Goal: Task Accomplishment & Management: Complete application form

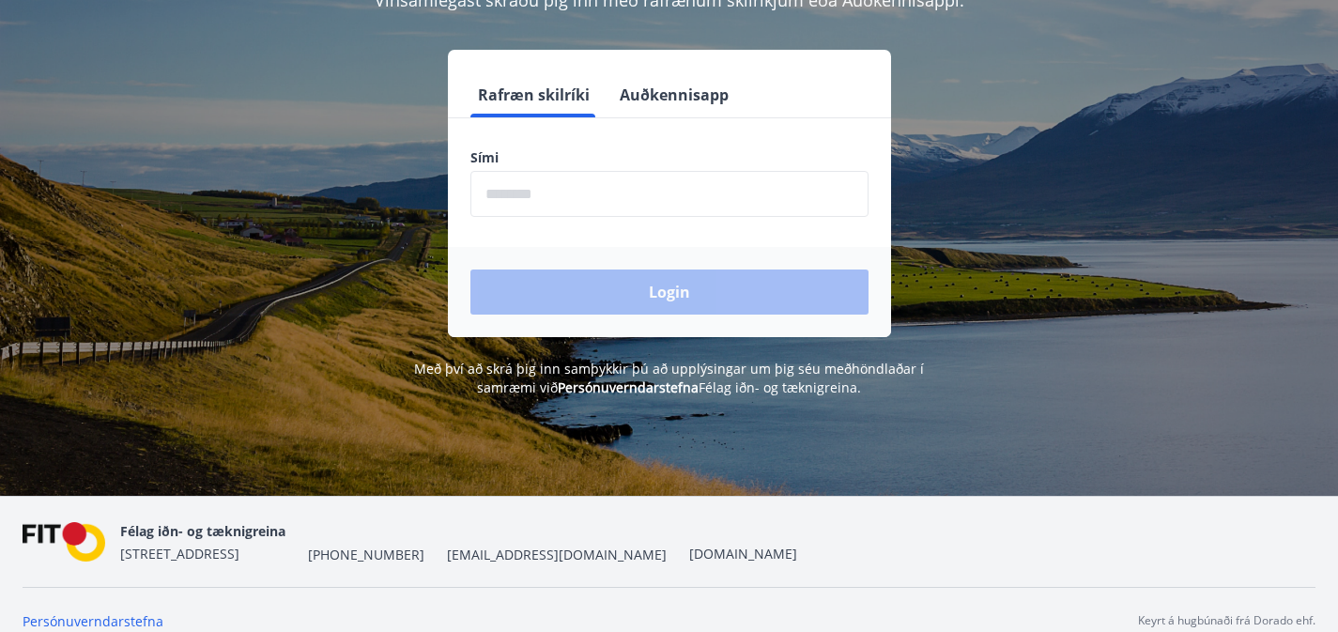
scroll to position [233, 0]
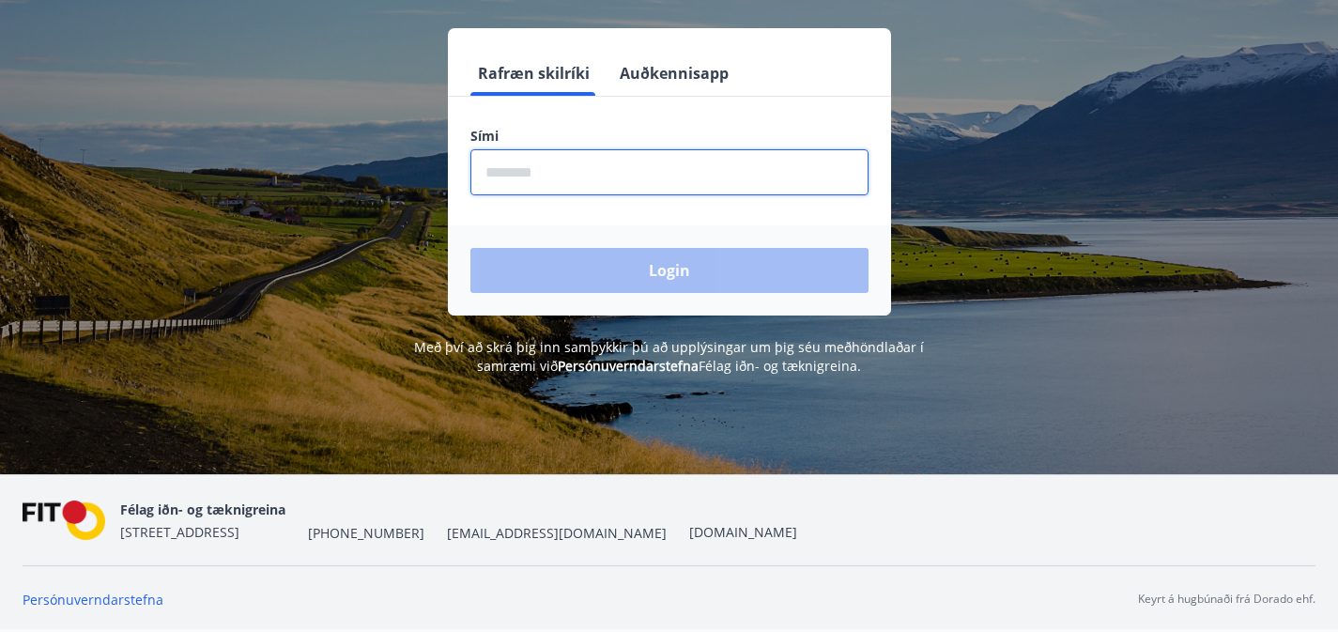
click at [557, 162] on input "phone" at bounding box center [670, 172] width 398 height 46
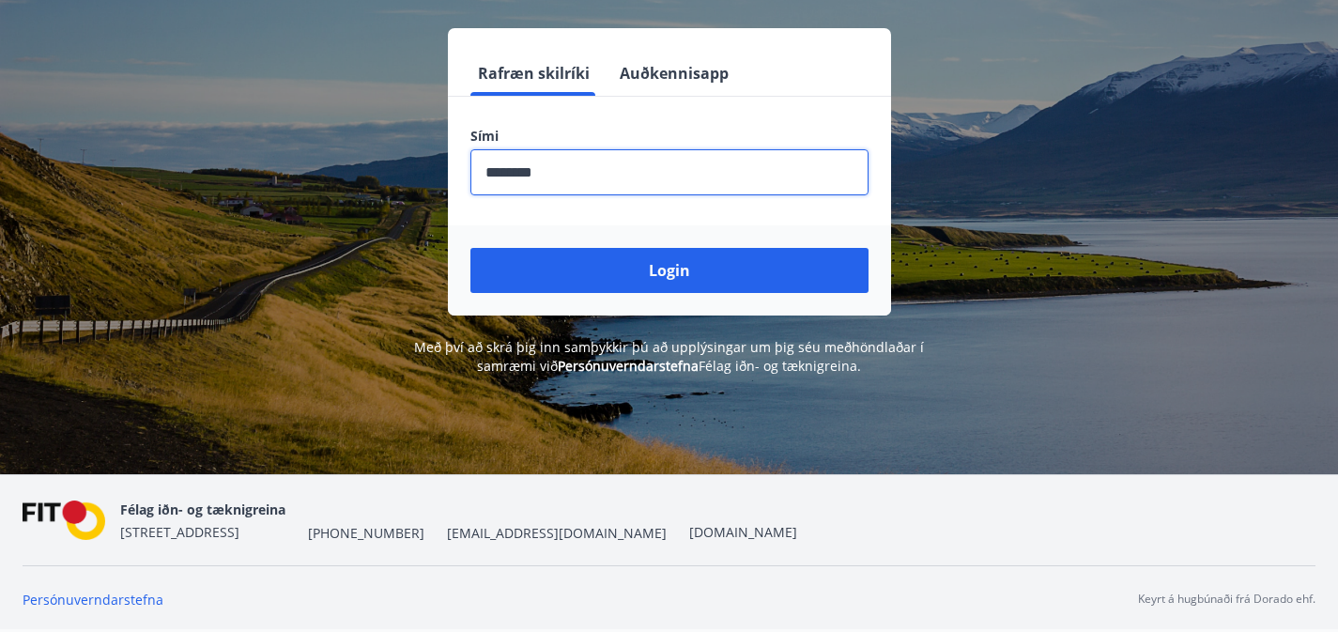
type input "********"
click at [471, 248] on button "Login" at bounding box center [670, 270] width 398 height 45
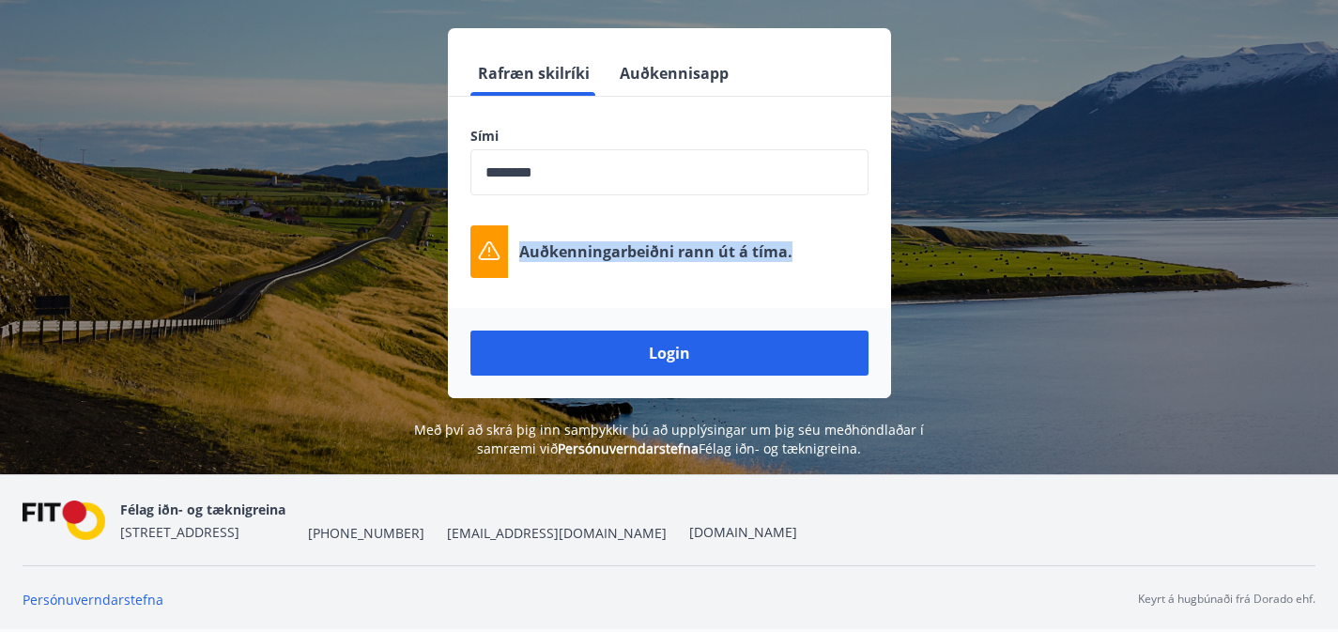
drag, startPoint x: 800, startPoint y: 255, endPoint x: 522, endPoint y: 252, distance: 278.0
click at [522, 252] on div "Auðkenningarbeiðni rann út á tíma." at bounding box center [670, 251] width 398 height 53
click at [510, 263] on div at bounding box center [510, 263] width 0 height 0
click at [598, 213] on div "Sími ​ Auðkenningarbeiðni rann út á tíma." at bounding box center [669, 202] width 443 height 151
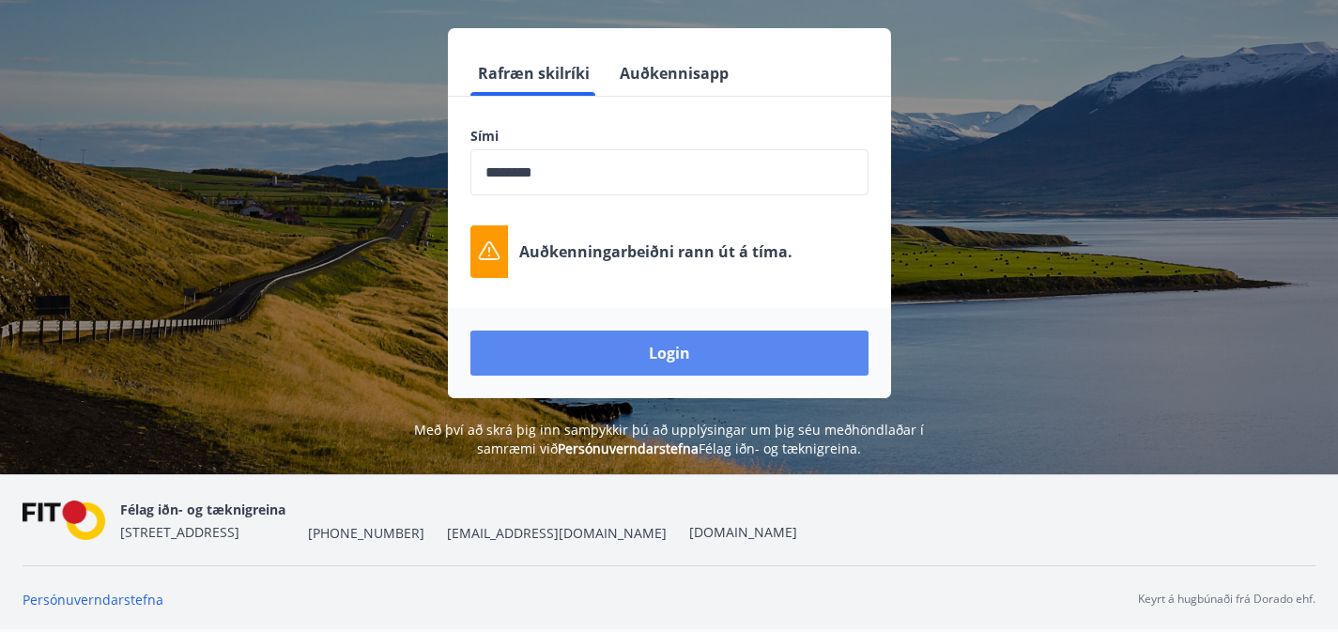
click at [648, 351] on button "Login" at bounding box center [670, 353] width 398 height 45
